Goal: Task Accomplishment & Management: Manage account settings

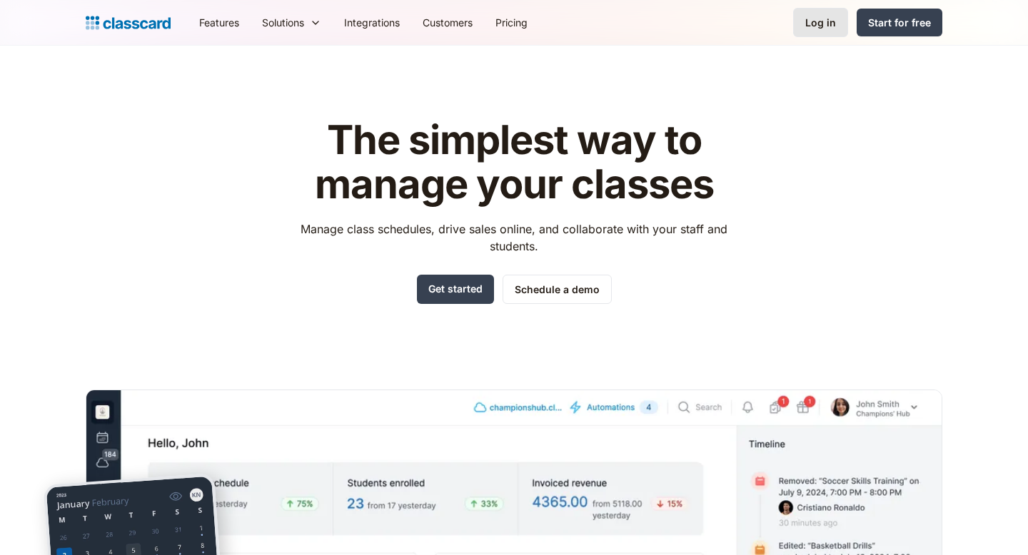
click at [804, 23] on link "Log in" at bounding box center [820, 22] width 55 height 29
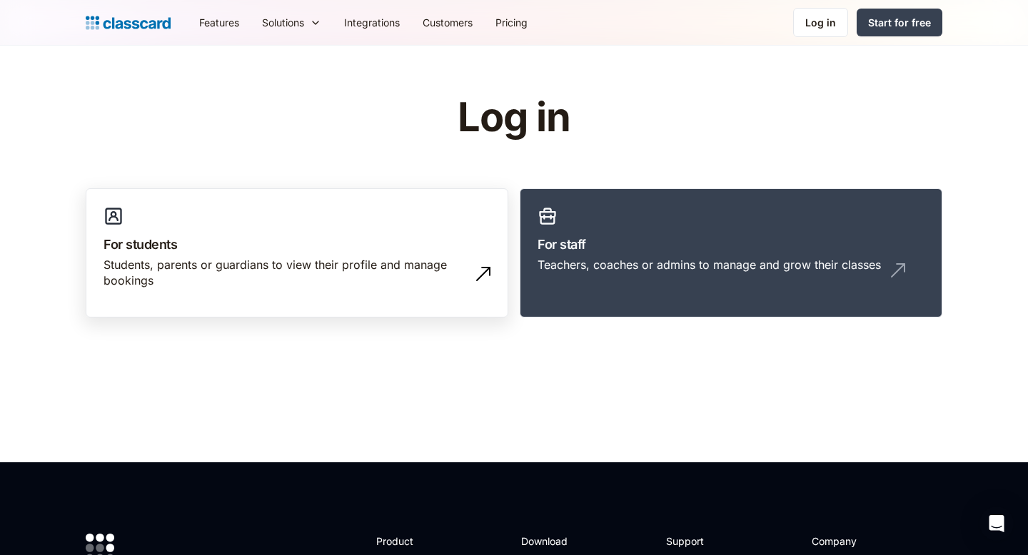
click at [426, 256] on link "For students Students, parents or guardians to view their profile and manage bo…" at bounding box center [297, 253] width 423 height 130
